Goal: Task Accomplishment & Management: Use online tool/utility

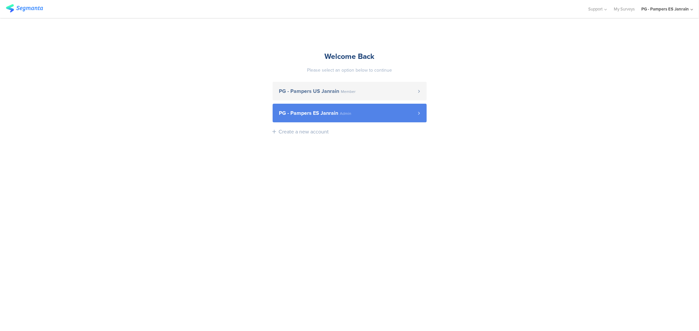
click at [330, 116] on span "PG - Pampers ES Janrain" at bounding box center [308, 113] width 59 height 5
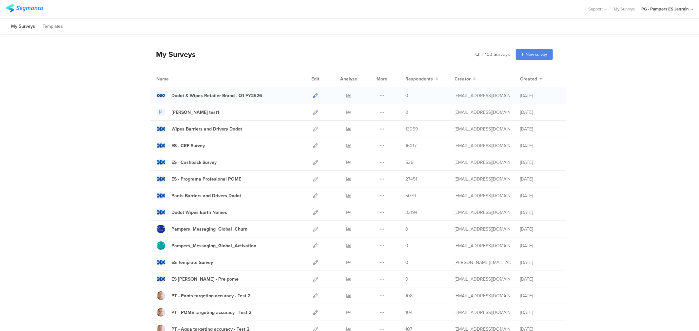
click at [313, 96] on icon at bounding box center [315, 95] width 5 height 5
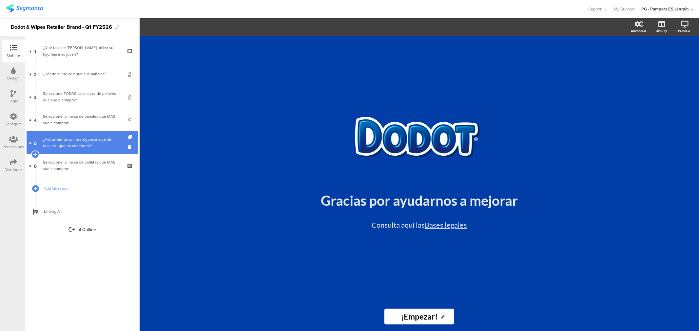
click at [68, 149] on div "¿Actualmente compra alguna marca de toallitas, que no sea Dodot?" at bounding box center [82, 142] width 78 height 13
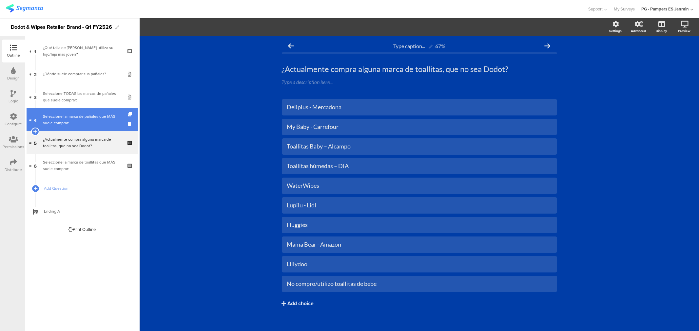
click at [95, 126] on div "Seleccione la marca de pañales que MÁS suele comprar:" at bounding box center [82, 119] width 78 height 13
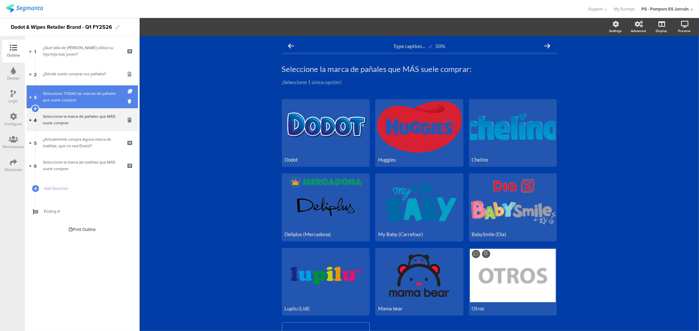
click at [99, 96] on div "Seleccione TODAS las marcas de pañales que suele comprar:" at bounding box center [82, 96] width 78 height 13
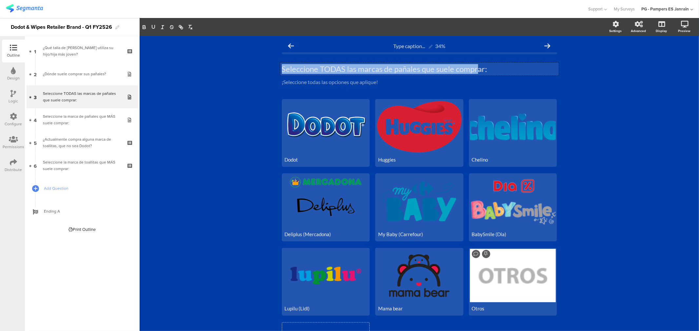
drag, startPoint x: 280, startPoint y: 68, endPoint x: 476, endPoint y: 67, distance: 196.2
click at [474, 67] on div "Seleccione TODAS las marcas de pañales que suele comprar: Seleccione TODAS las …" at bounding box center [419, 69] width 278 height 13
drag, startPoint x: 490, startPoint y: 69, endPoint x: 272, endPoint y: 69, distance: 218.5
click at [272, 69] on div "Type caption... 34% Seleccione TODAS las marcas de pañales que suele comprar: S…" at bounding box center [419, 226] width 559 height 380
copy p "Seleccione TODAS las marcas de pañales que suele comprar:"
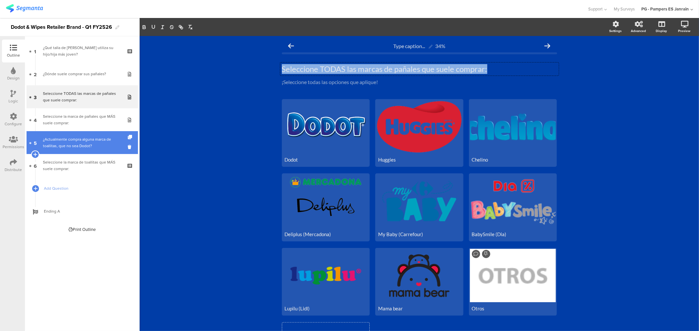
click at [89, 146] on div "¿Actualmente compra alguna marca de toallitas, que no sea Dodot?" at bounding box center [82, 142] width 78 height 13
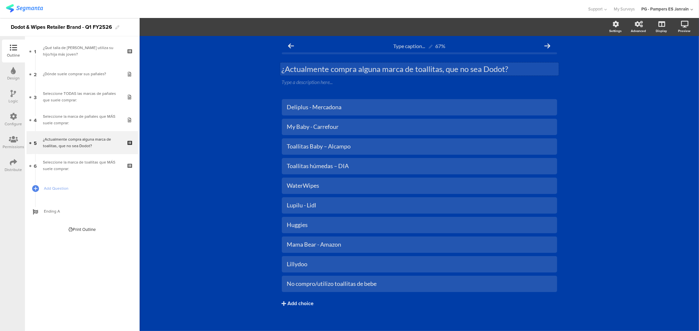
click at [309, 68] on p "¿Actualmente compra alguna marca de toallitas, que no sea Dodot?" at bounding box center [419, 69] width 275 height 10
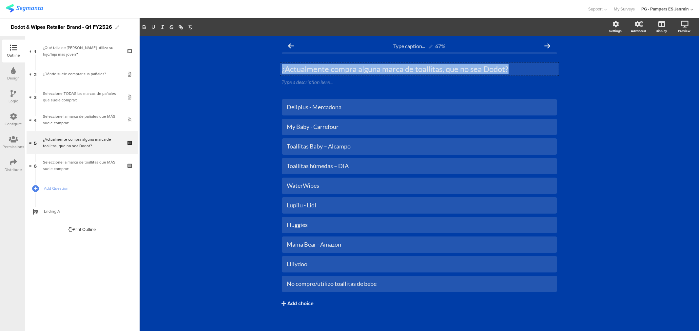
click at [309, 68] on p "¿Actualmente compra alguna marca de toallitas, que no sea Dodot?" at bounding box center [419, 69] width 275 height 10
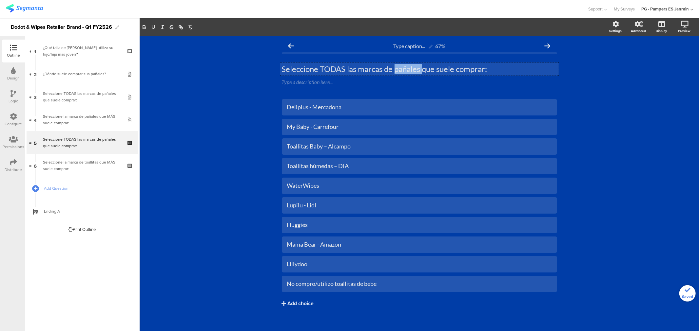
drag, startPoint x: 419, startPoint y: 71, endPoint x: 391, endPoint y: 71, distance: 27.2
click at [391, 71] on p "Seleccione TODAS las marcas de pañales que suele comprar:" at bounding box center [419, 69] width 275 height 10
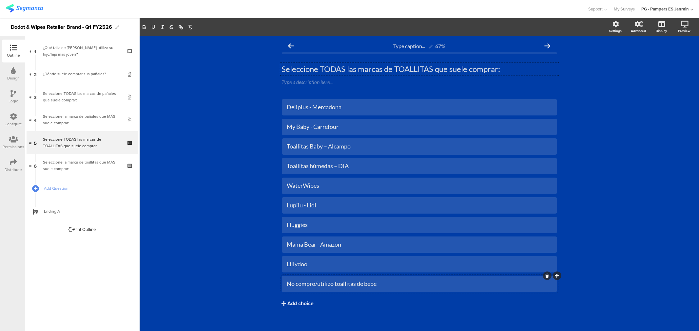
click at [323, 286] on div "No compro/utilizo toallitas de bebe" at bounding box center [419, 284] width 265 height 8
click at [595, 211] on div "Type caption... 67% Seleccione TODAS las marcas de TOALLITAS que suele comprar:…" at bounding box center [419, 187] width 559 height 302
click at [300, 288] on div "Dodot" at bounding box center [419, 284] width 265 height 8
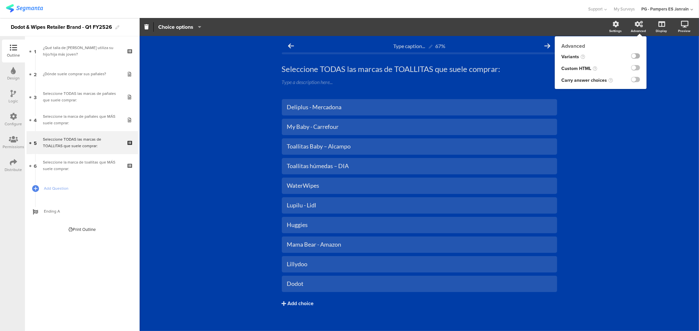
click at [631, 56] on label at bounding box center [635, 55] width 9 height 5
click at [0, 0] on input "checkbox" at bounding box center [0, 0] width 0 height 0
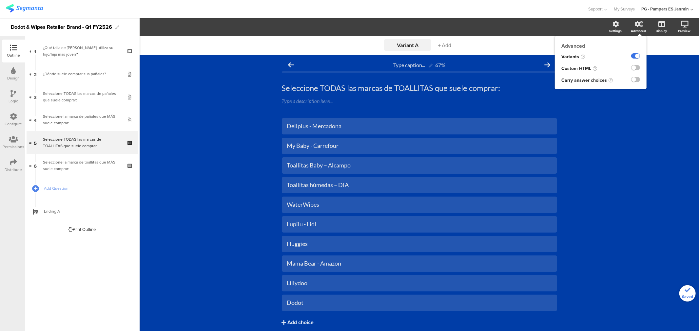
click at [631, 56] on label at bounding box center [635, 55] width 9 height 5
click at [0, 0] on input "checkbox" at bounding box center [0, 0] width 0 height 0
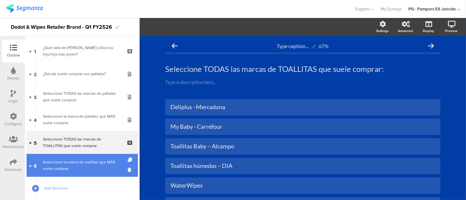
click at [91, 170] on div "Seleccione la marca de toallitas que MÁS suele comprar:" at bounding box center [82, 165] width 78 height 13
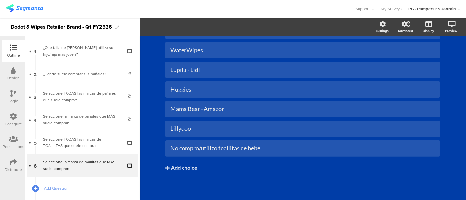
scroll to position [137, 0]
click at [255, 150] on div "No compro/utilizo toallitas de bebe" at bounding box center [302, 148] width 265 height 8
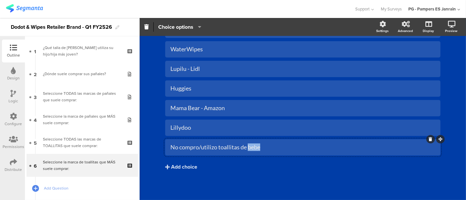
click at [255, 150] on div "No compro/utilizo toallitas de bebe" at bounding box center [302, 148] width 265 height 8
copy div "No compro/utilizo toallitas de bebe"
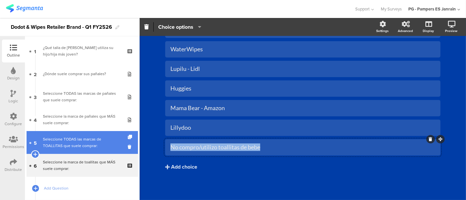
click at [83, 149] on div "Seleccione TODAS las marcas de TOALLITAS que suele comprar:" at bounding box center [82, 142] width 78 height 13
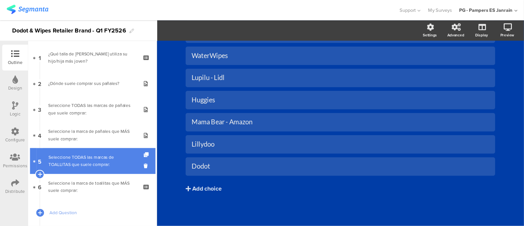
scroll to position [138, 0]
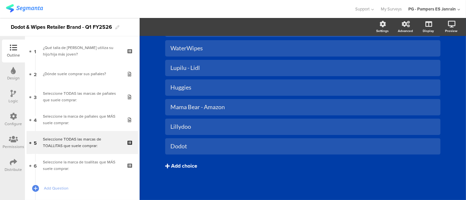
click at [171, 163] on div "Add choice" at bounding box center [184, 166] width 26 height 7
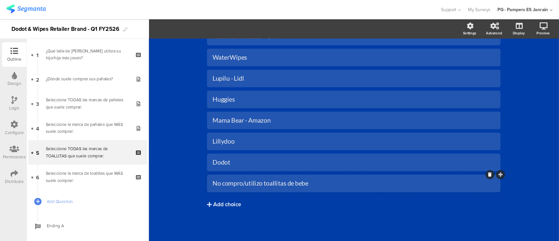
scroll to position [117, 0]
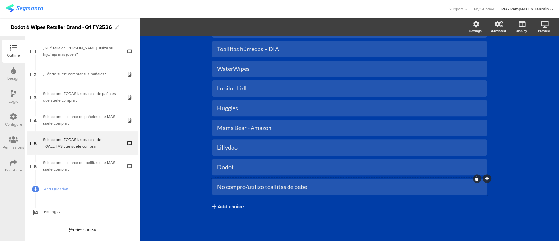
drag, startPoint x: 432, startPoint y: 0, endPoint x: 177, endPoint y: 87, distance: 269.3
click at [177, 87] on div "Type caption... 67% Seleccione TODAS las marcas de TOALLITAS que suele comprar:…" at bounding box center [350, 80] width 420 height 322
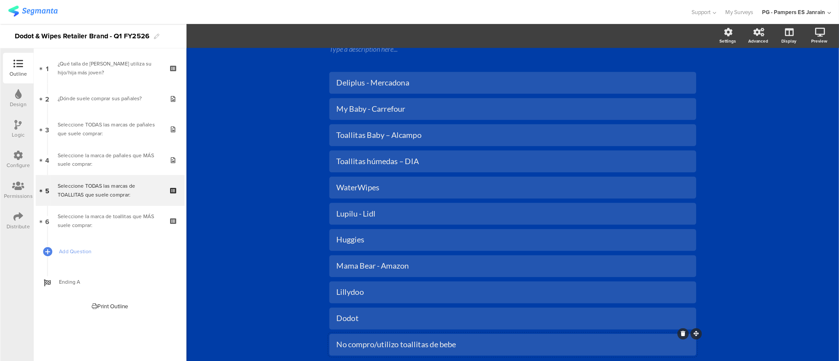
scroll to position [0, 0]
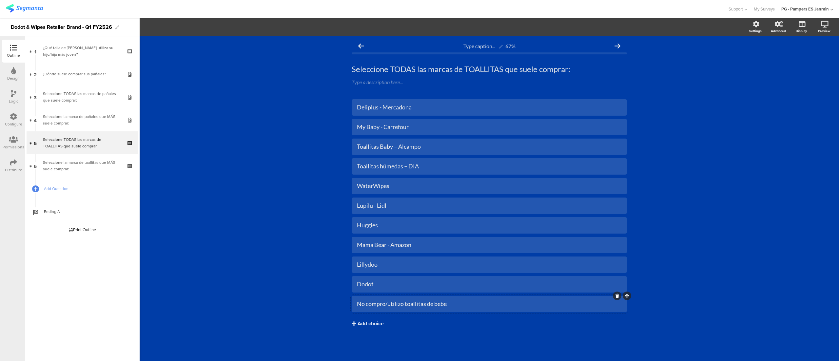
drag, startPoint x: 558, startPoint y: 4, endPoint x: 240, endPoint y: 144, distance: 348.0
click at [240, 144] on div "Type caption... 67% Seleccione TODAS las marcas de TOALLITAS que suele comprar:…" at bounding box center [489, 198] width 699 height 325
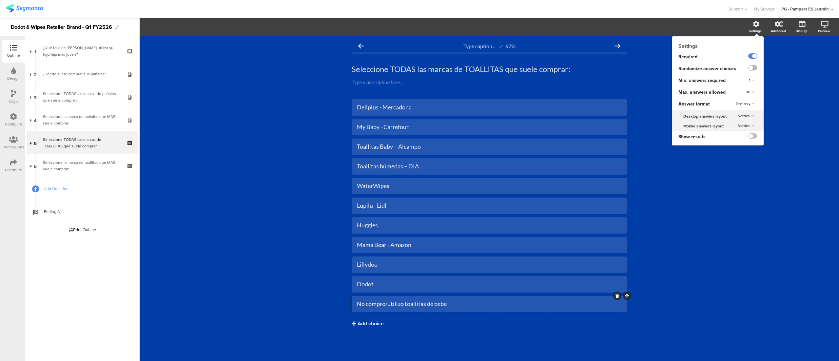
click at [698, 67] on label at bounding box center [752, 67] width 9 height 5
click at [0, 0] on input "checkbox" at bounding box center [0, 0] width 0 height 0
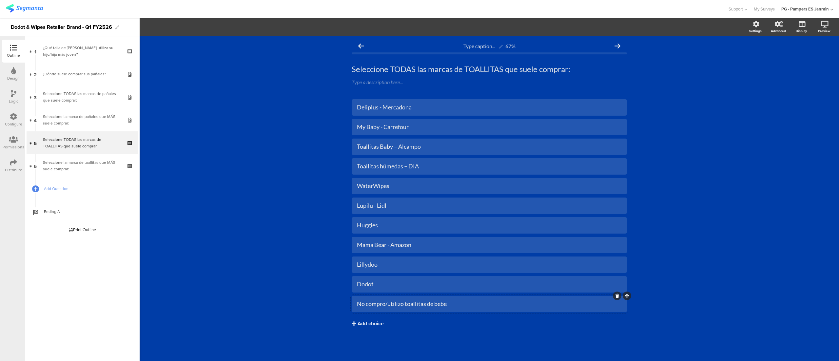
click at [698, 199] on div "Type caption... 67% Seleccione TODAS las marcas de TOALLITAS que suele comprar:…" at bounding box center [489, 198] width 699 height 325
click at [96, 163] on div "Seleccione la marca de toallitas que MÁS suele comprar:" at bounding box center [82, 165] width 78 height 13
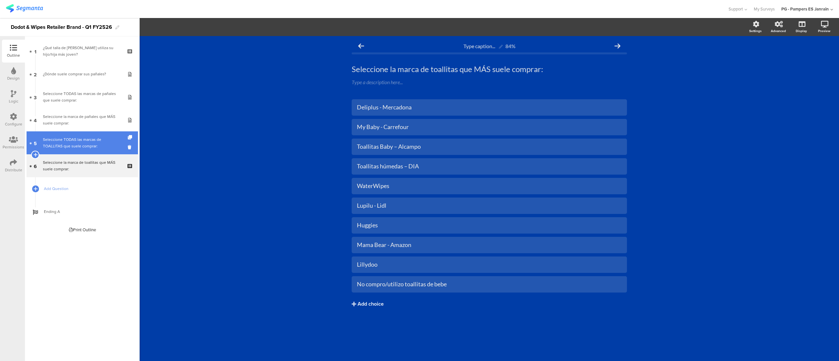
click at [75, 140] on div "Seleccione TODAS las marcas de TOALLITAS que suele comprar:" at bounding box center [82, 142] width 78 height 13
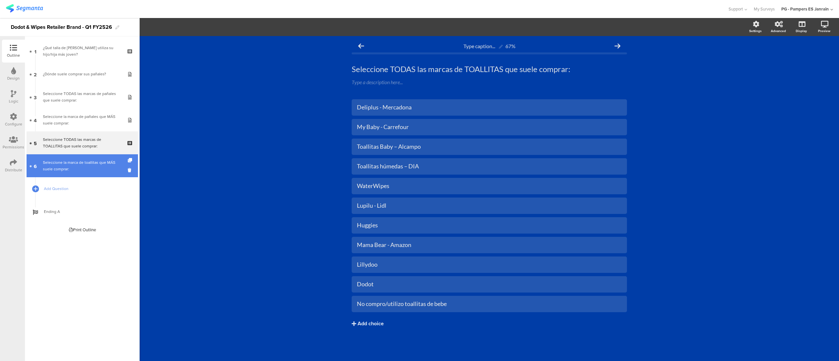
click at [100, 166] on div "Seleccione la marca de toallitas que MÁS suele comprar:" at bounding box center [82, 165] width 78 height 13
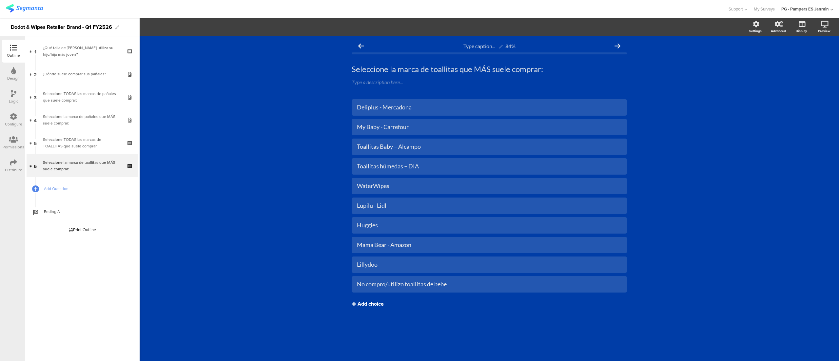
click at [384, 304] on div "Add choice" at bounding box center [370, 304] width 26 height 7
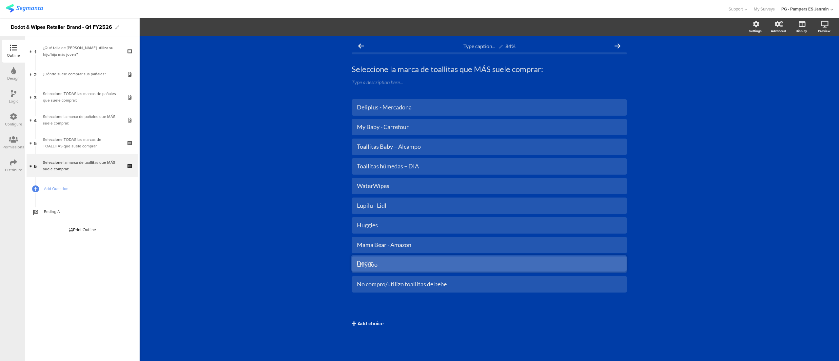
drag, startPoint x: 628, startPoint y: 297, endPoint x: 628, endPoint y: 256, distance: 40.3
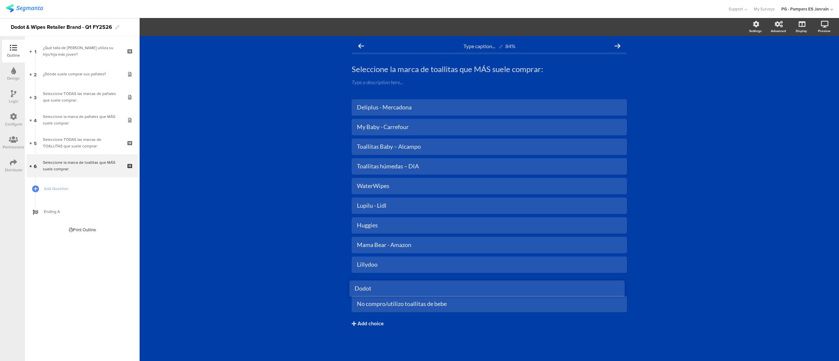
drag, startPoint x: 628, startPoint y: 294, endPoint x: 631, endPoint y: 278, distance: 16.0
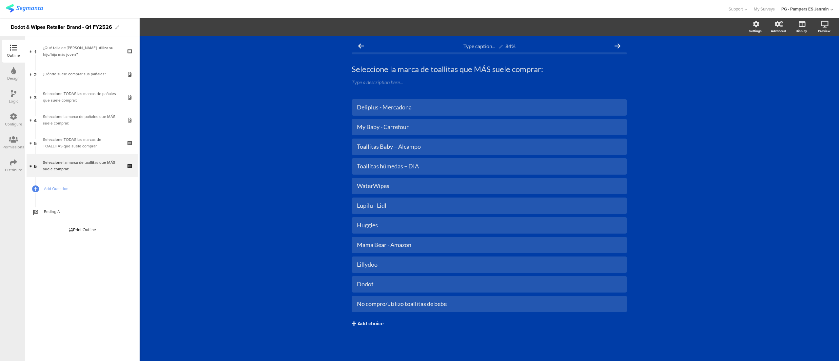
click at [276, 175] on div "Type caption... 84% Seleccione la marca de toallitas que MÁS suele comprar: Sel…" at bounding box center [489, 198] width 699 height 325
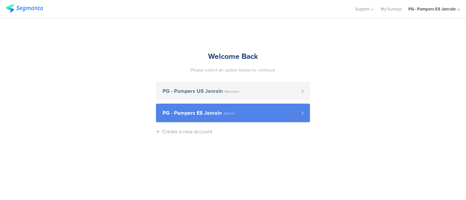
drag, startPoint x: 0, startPoint y: 0, endPoint x: 263, endPoint y: 112, distance: 286.2
click at [263, 112] on span "PG - Pampers ES Janrain Admin" at bounding box center [231, 113] width 139 height 5
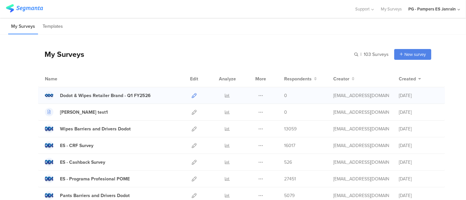
click at [192, 96] on icon at bounding box center [194, 95] width 5 height 5
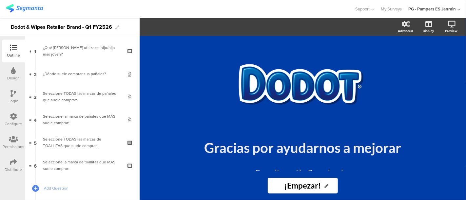
click at [9, 124] on div "Configure" at bounding box center [13, 124] width 17 height 6
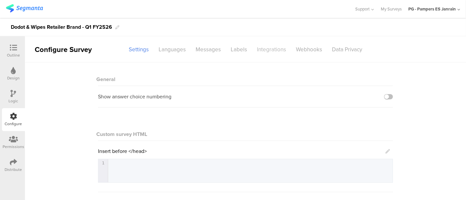
click at [259, 53] on div "Integrations" at bounding box center [271, 49] width 39 height 11
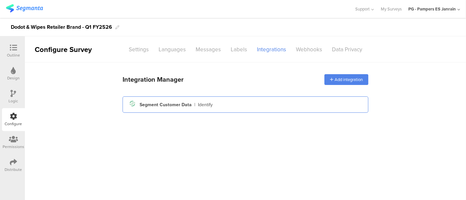
click at [175, 100] on div "Segment icon Created with Sketch. Segment Customer Data | Identify" at bounding box center [245, 104] width 235 height 11
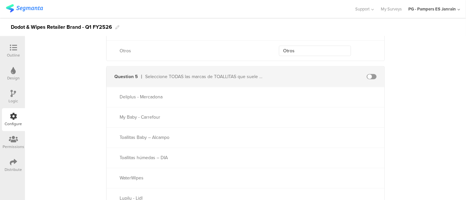
scroll to position [1022, 0]
click at [367, 77] on span at bounding box center [372, 77] width 10 height 5
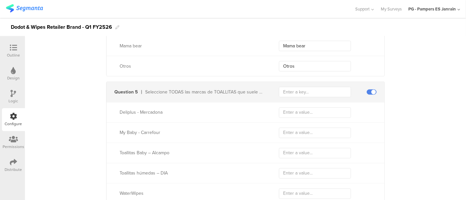
scroll to position [1008, 0]
click at [283, 88] on input "text" at bounding box center [315, 91] width 72 height 10
paste input "traitWipesBrand"
type input "traitWipesBrand"
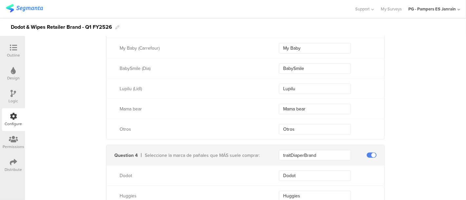
scroll to position [735, 0]
click at [316, 152] on input "traitDiaperBrand" at bounding box center [315, 156] width 72 height 10
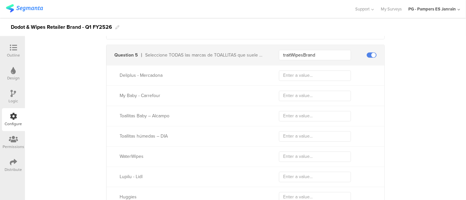
scroll to position [1044, 0]
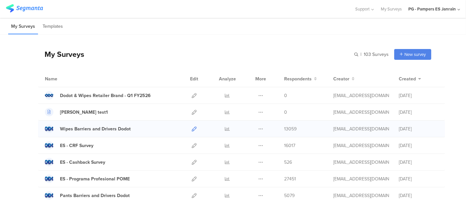
click at [192, 127] on icon at bounding box center [194, 129] width 5 height 5
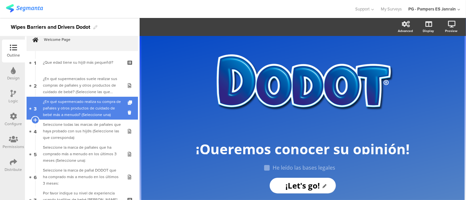
scroll to position [12, 0]
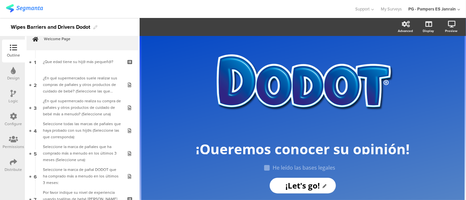
click at [10, 120] on div at bounding box center [13, 117] width 7 height 8
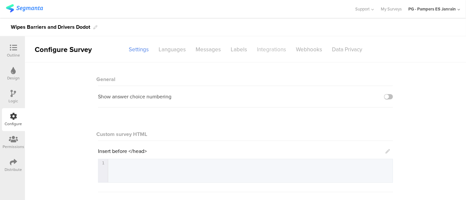
click at [272, 48] on div "Integrations" at bounding box center [271, 49] width 39 height 11
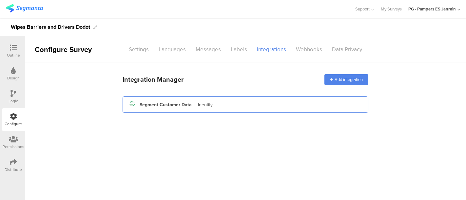
click at [150, 107] on div "Segment Customer Data" at bounding box center [166, 105] width 52 height 7
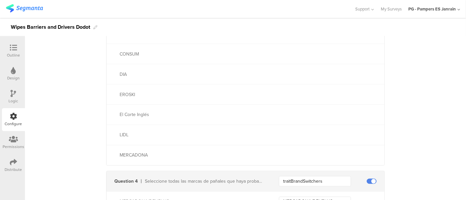
scroll to position [1008, 0]
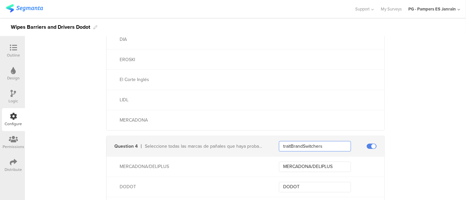
click at [307, 146] on input "traitBrandSwitchers" at bounding box center [315, 146] width 72 height 10
